Goal: Transaction & Acquisition: Purchase product/service

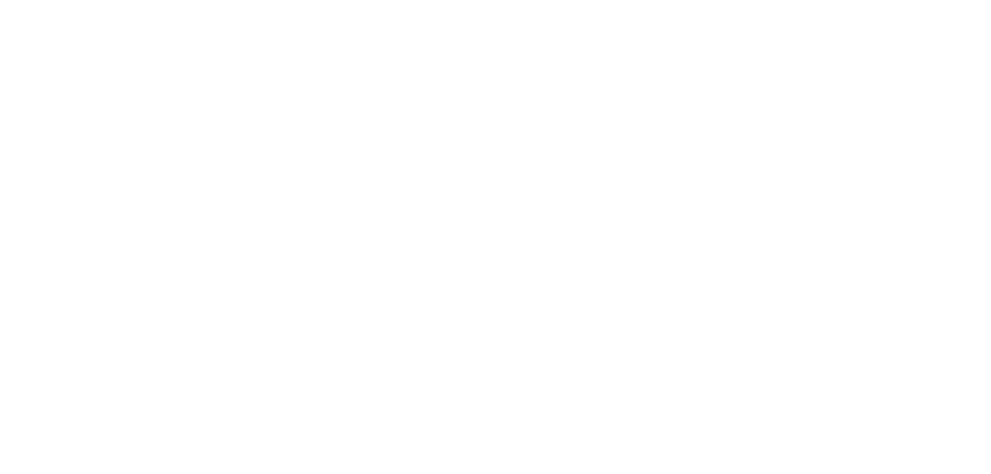
select select "Medium-Firm"
select select "Queen"
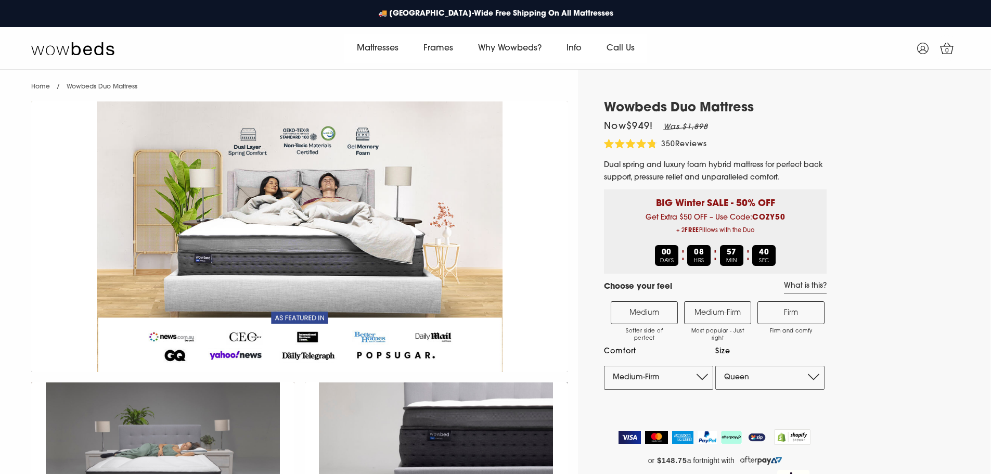
select select "Medium-Firm"
select select "Queen"
